Goal: Find specific fact: Find specific fact

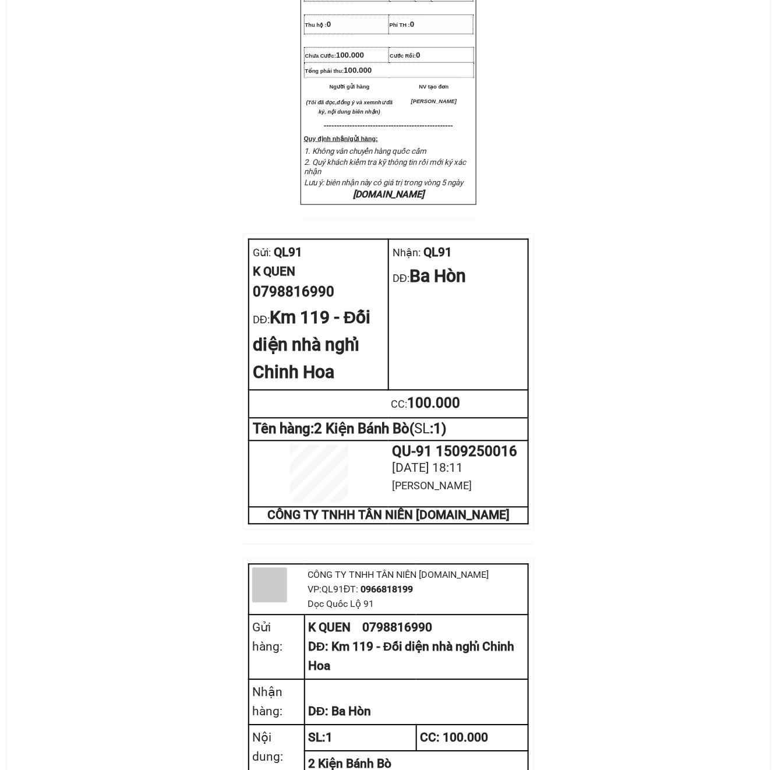
scroll to position [466, 0]
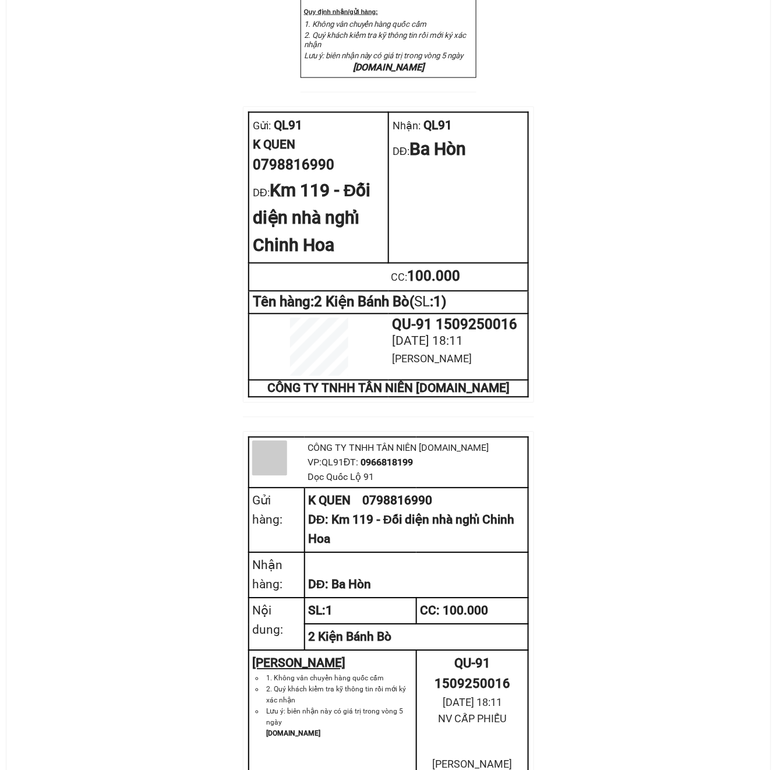
click at [291, 177] on div "0798816990" at bounding box center [319, 166] width 132 height 22
copy div "0798816990"
click at [232, 126] on div "CTY TNHH T ÂN NIÊN XETANNIEN.COM VP Gửi: QL91 VP Nhận: QL91 ĐC: Dọc Quốc Lộ 9…" at bounding box center [388, 208] width 736 height 1205
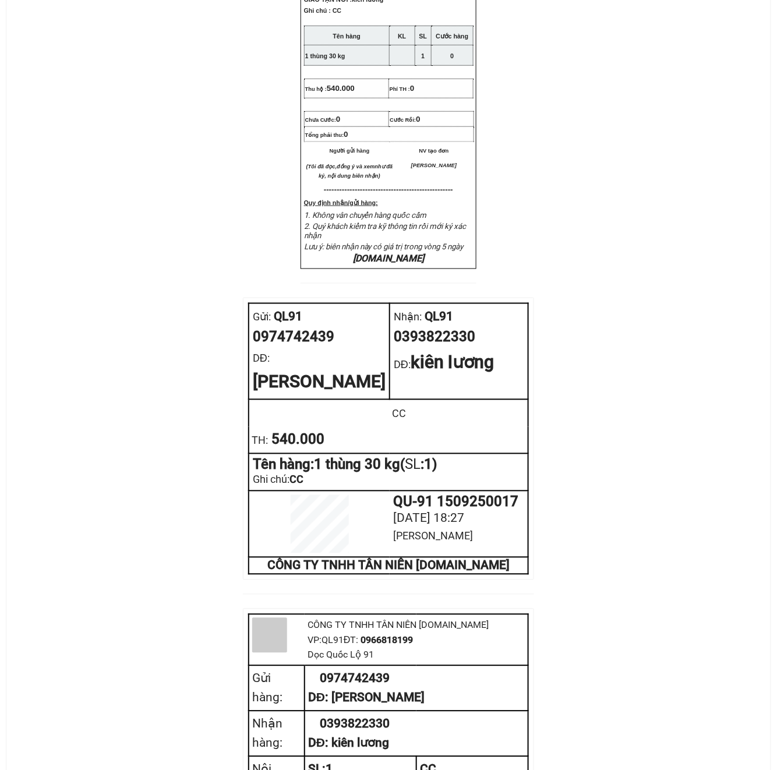
scroll to position [310, 0]
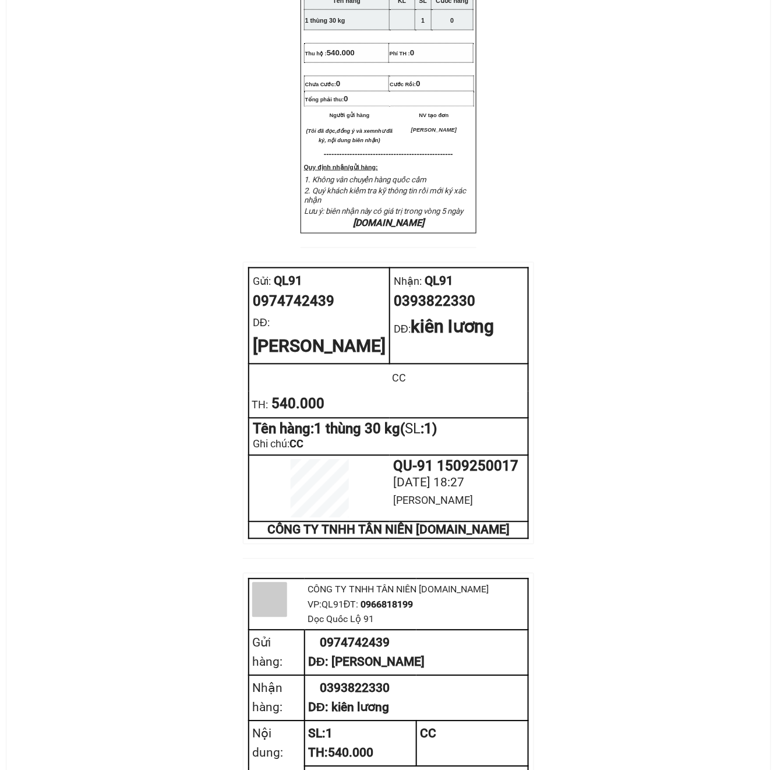
click at [299, 313] on div "0974742439" at bounding box center [319, 302] width 133 height 22
copy div "0974742439"
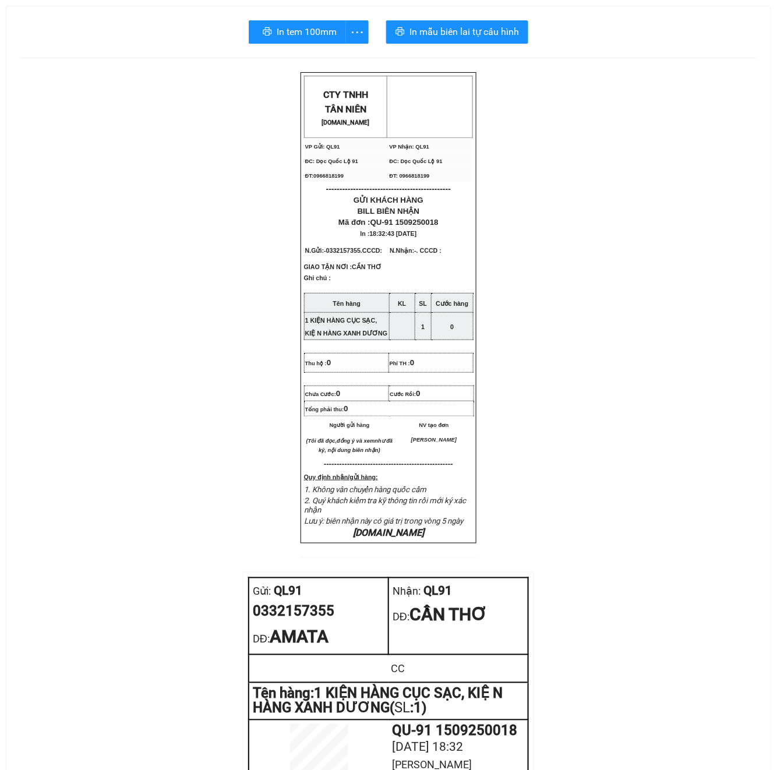
scroll to position [466, 0]
